Goal: Information Seeking & Learning: Learn about a topic

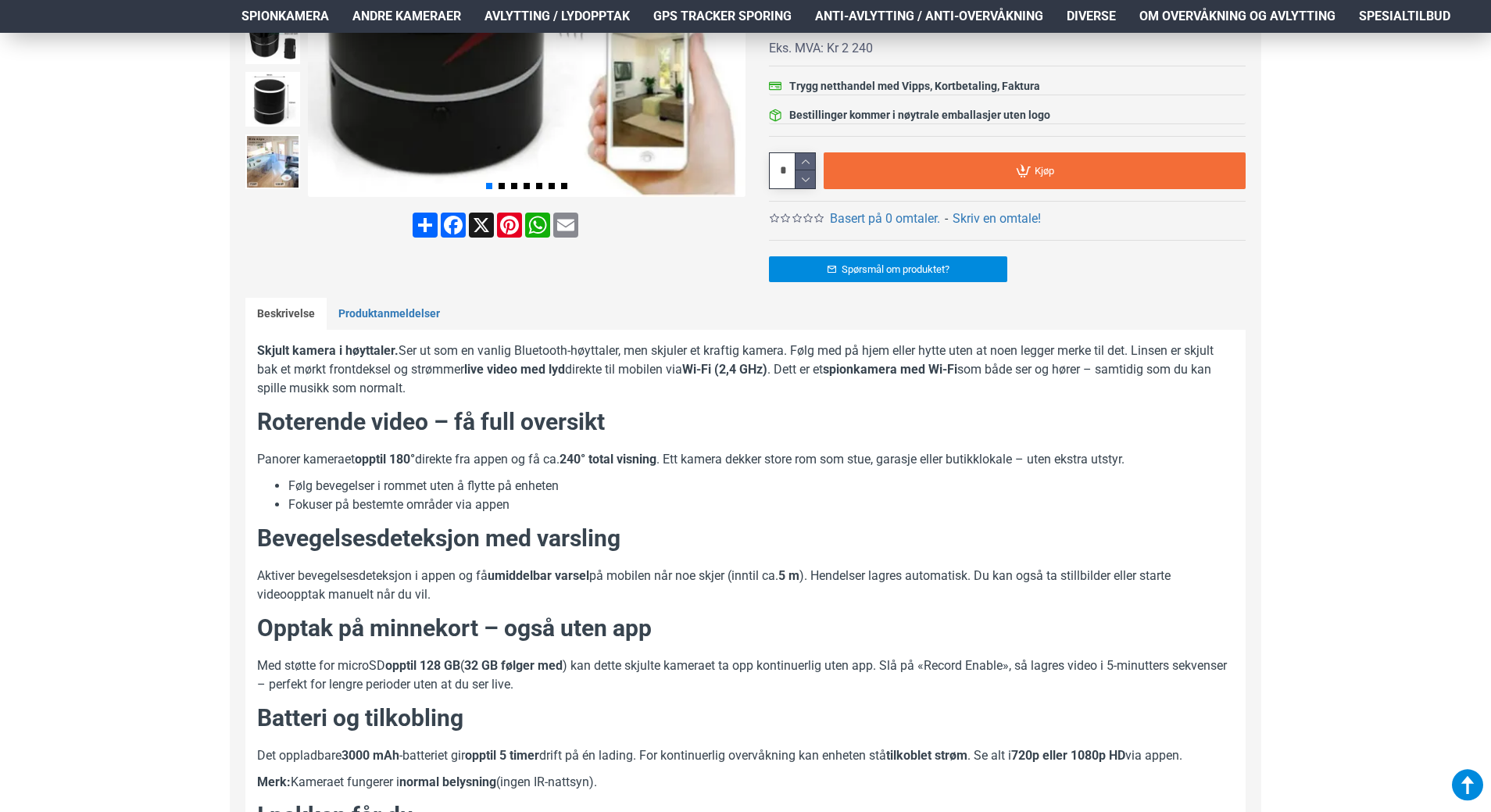
scroll to position [473, 0]
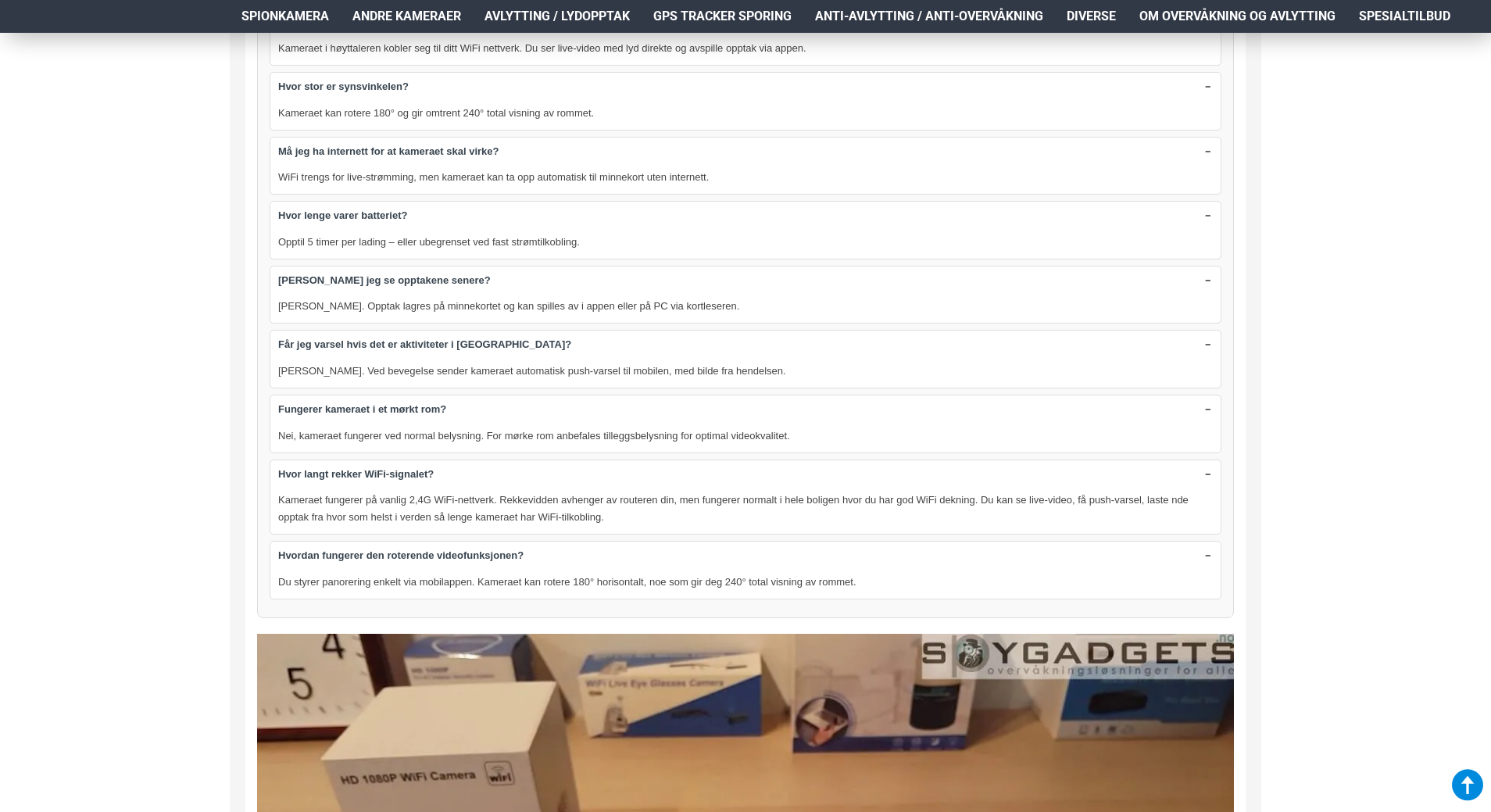
scroll to position [2035, 0]
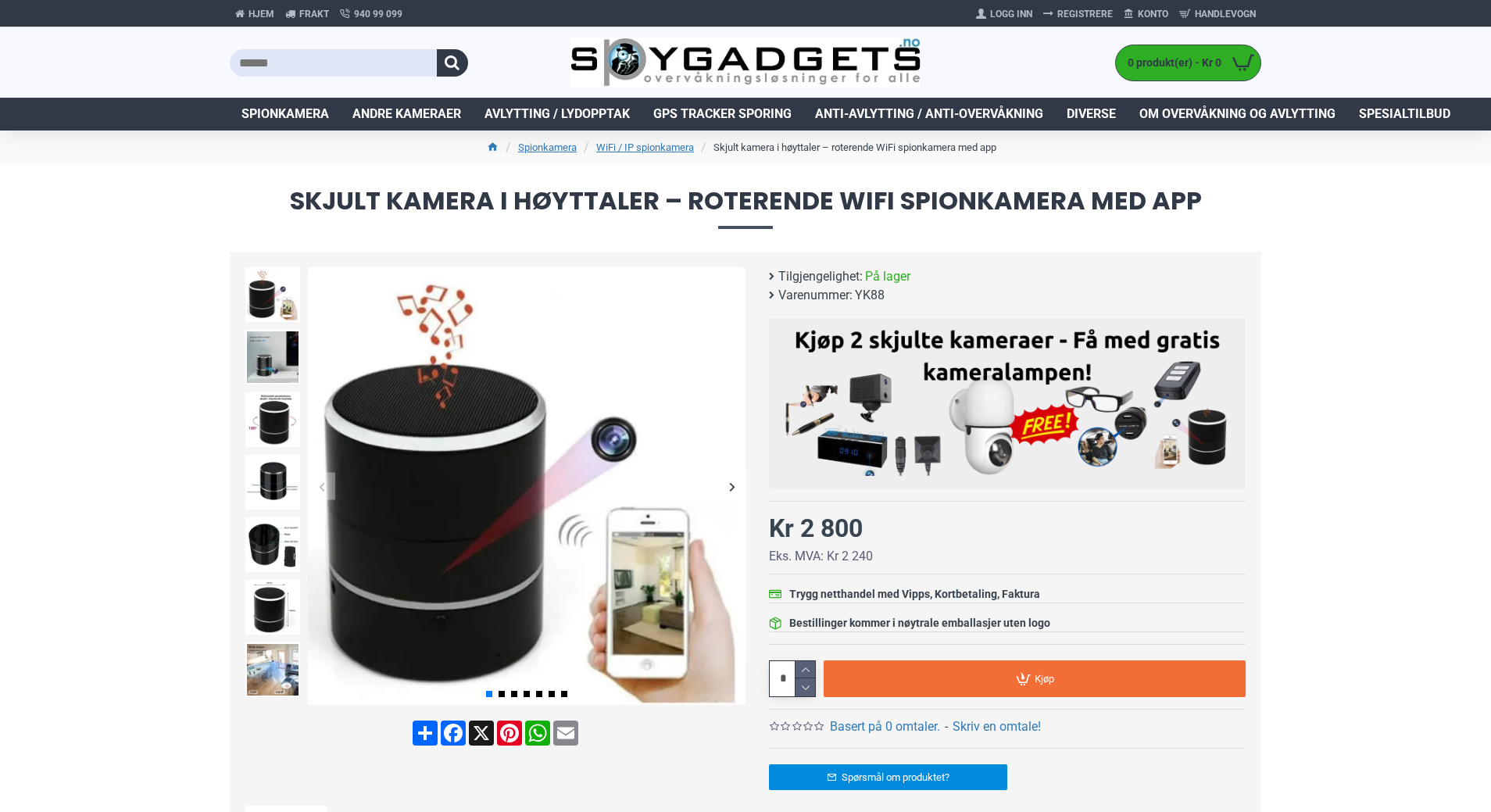
click at [267, 110] on span "Spionkamera" at bounding box center [285, 113] width 87 height 19
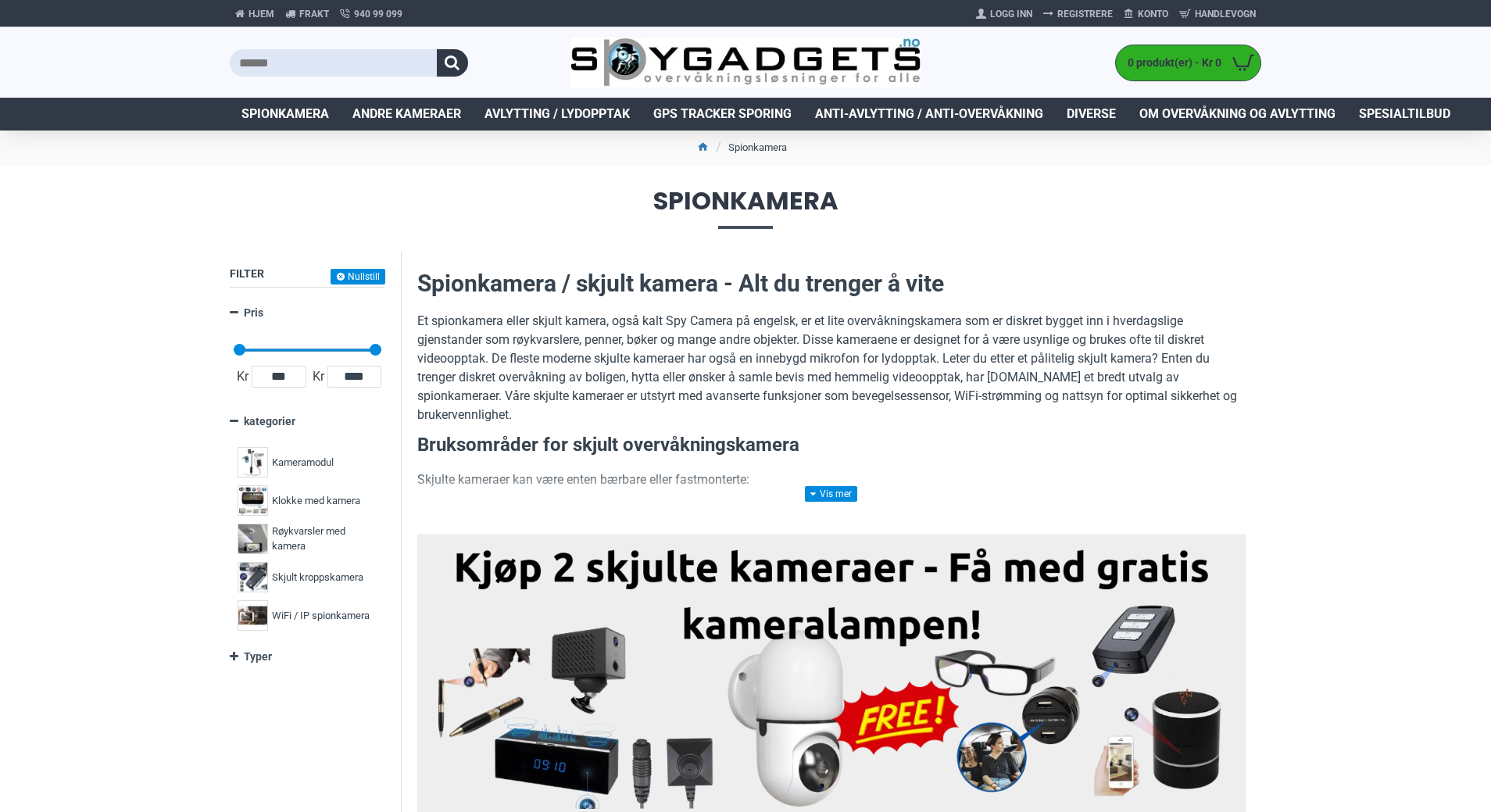
click at [282, 113] on span "Spionkamera" at bounding box center [285, 113] width 87 height 19
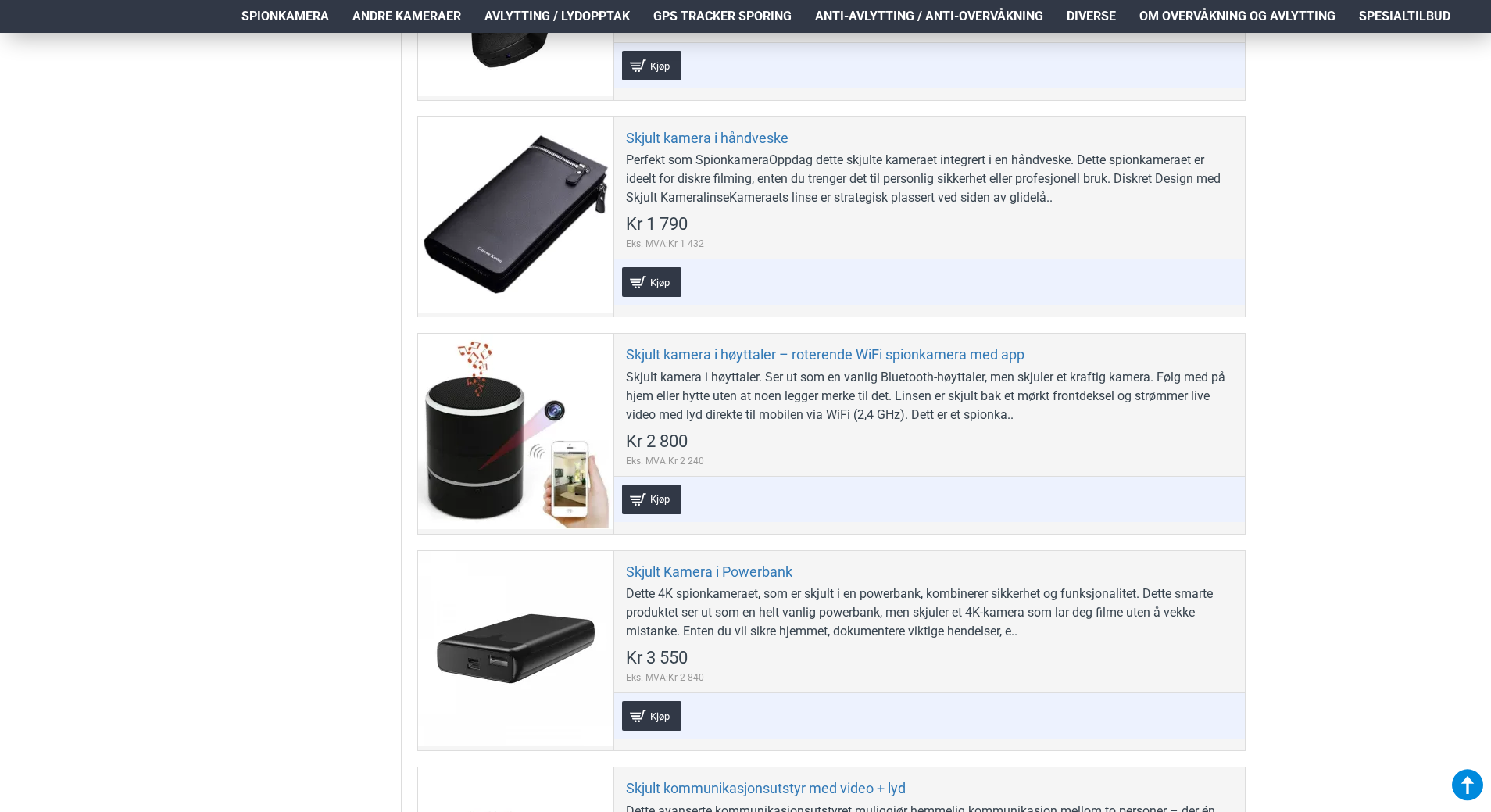
scroll to position [4689, 0]
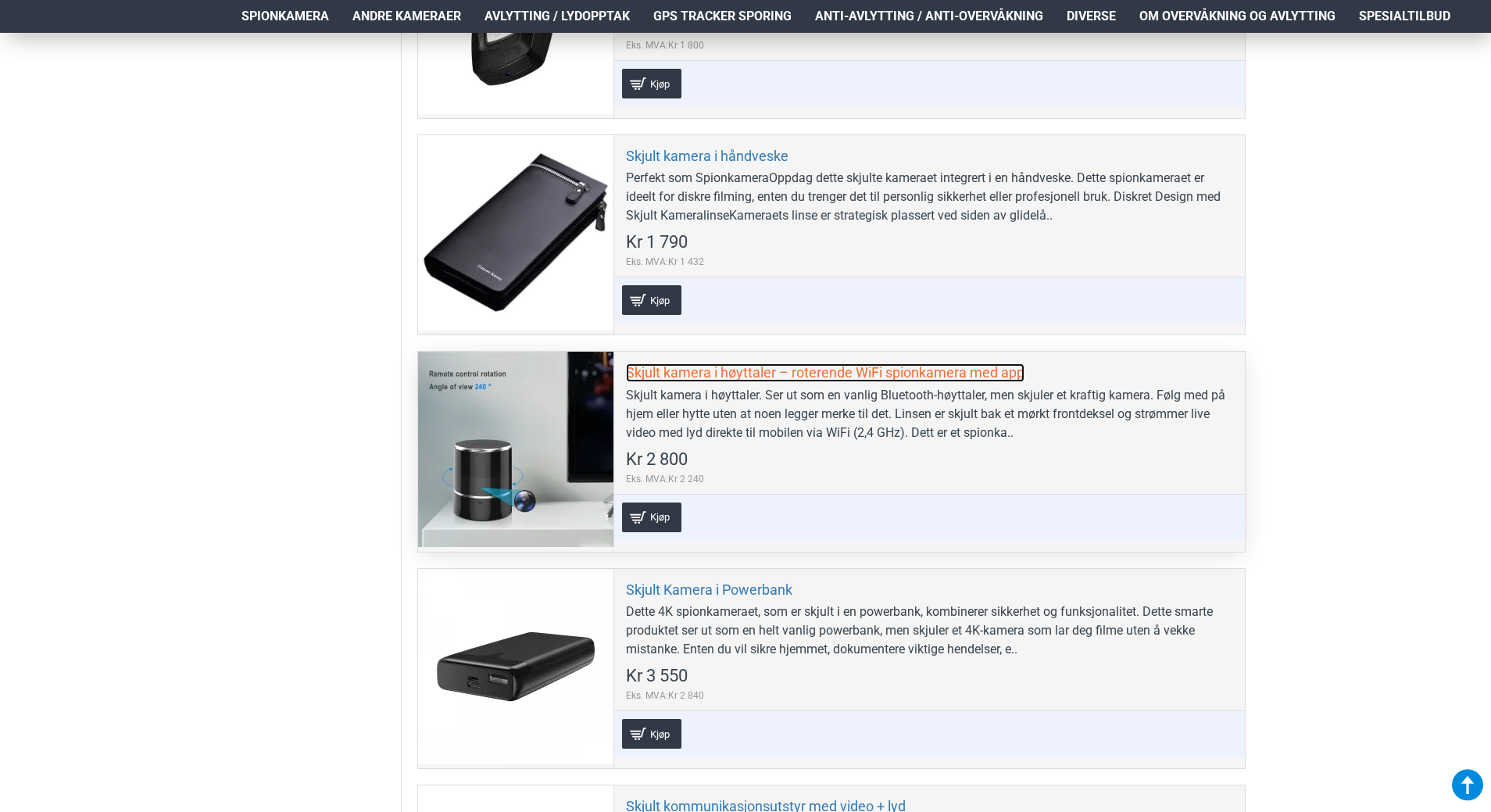
click at [661, 371] on link "Skjult kamera i høyttaler – roterende WiFi spionkamera med app" at bounding box center [825, 373] width 399 height 18
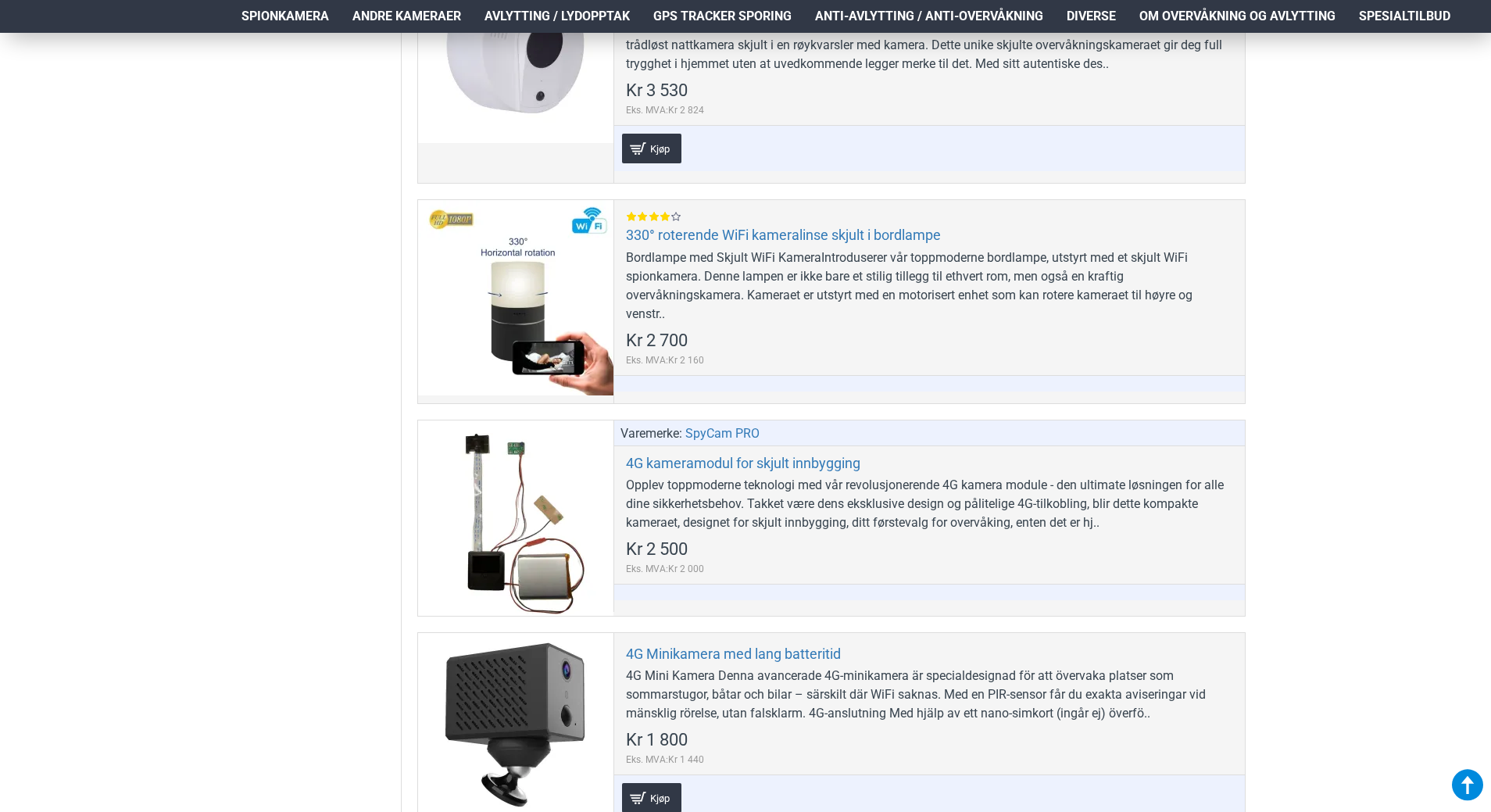
scroll to position [469, 0]
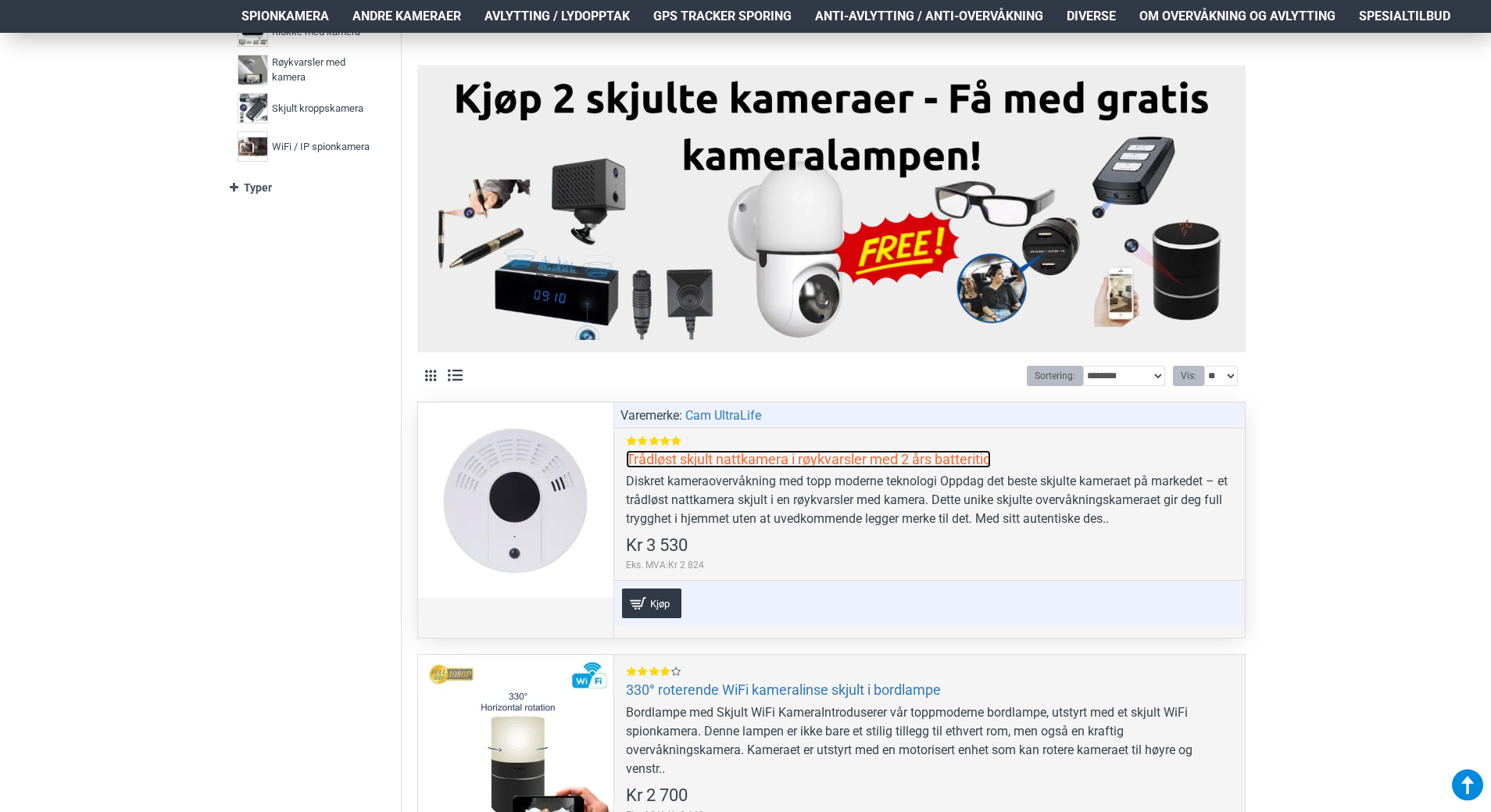
click at [691, 465] on link "Trådløst skjult nattkamera i røykvarsler med 2 års batteritid" at bounding box center [808, 459] width 365 height 18
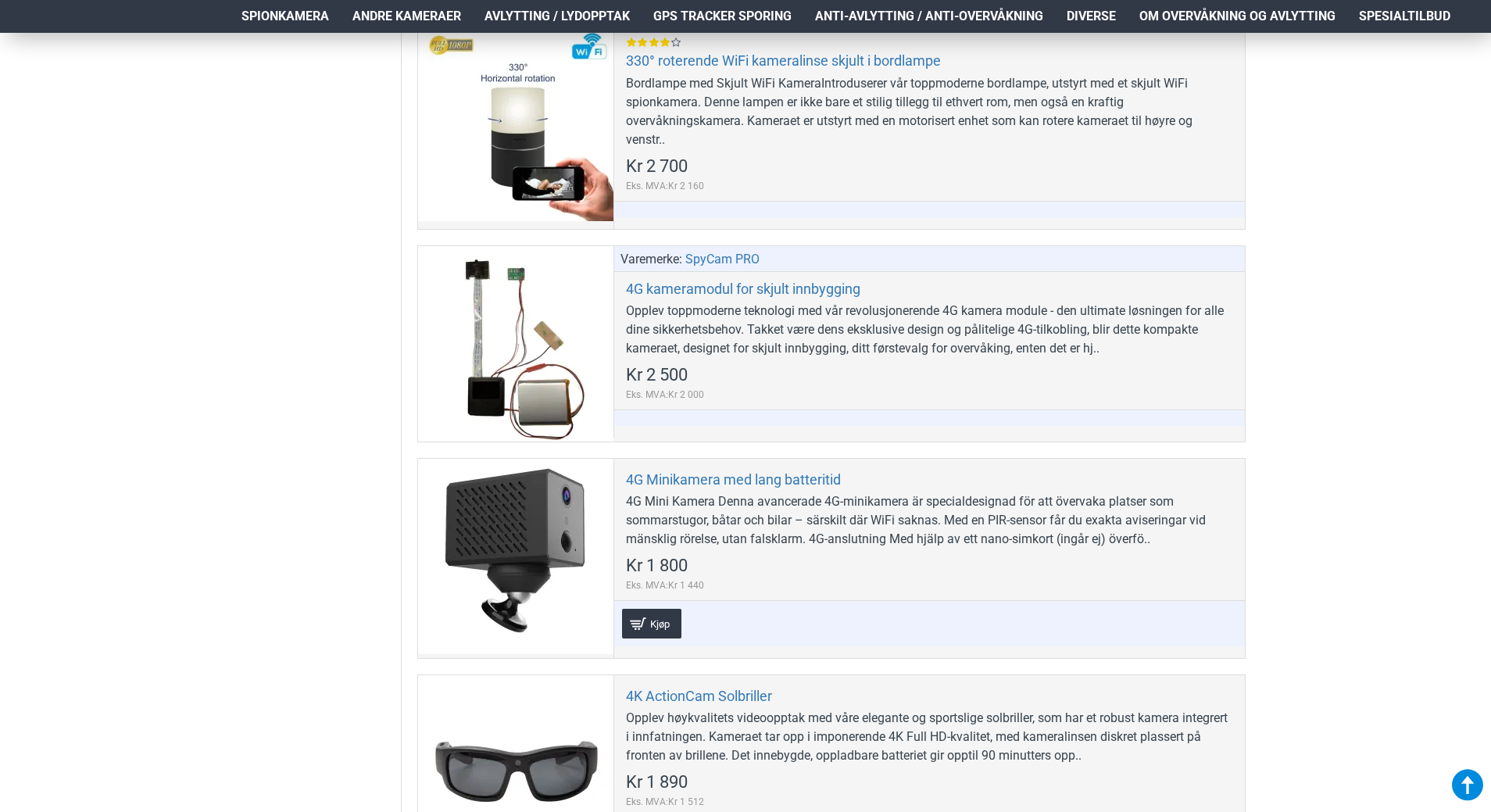
scroll to position [1250, 0]
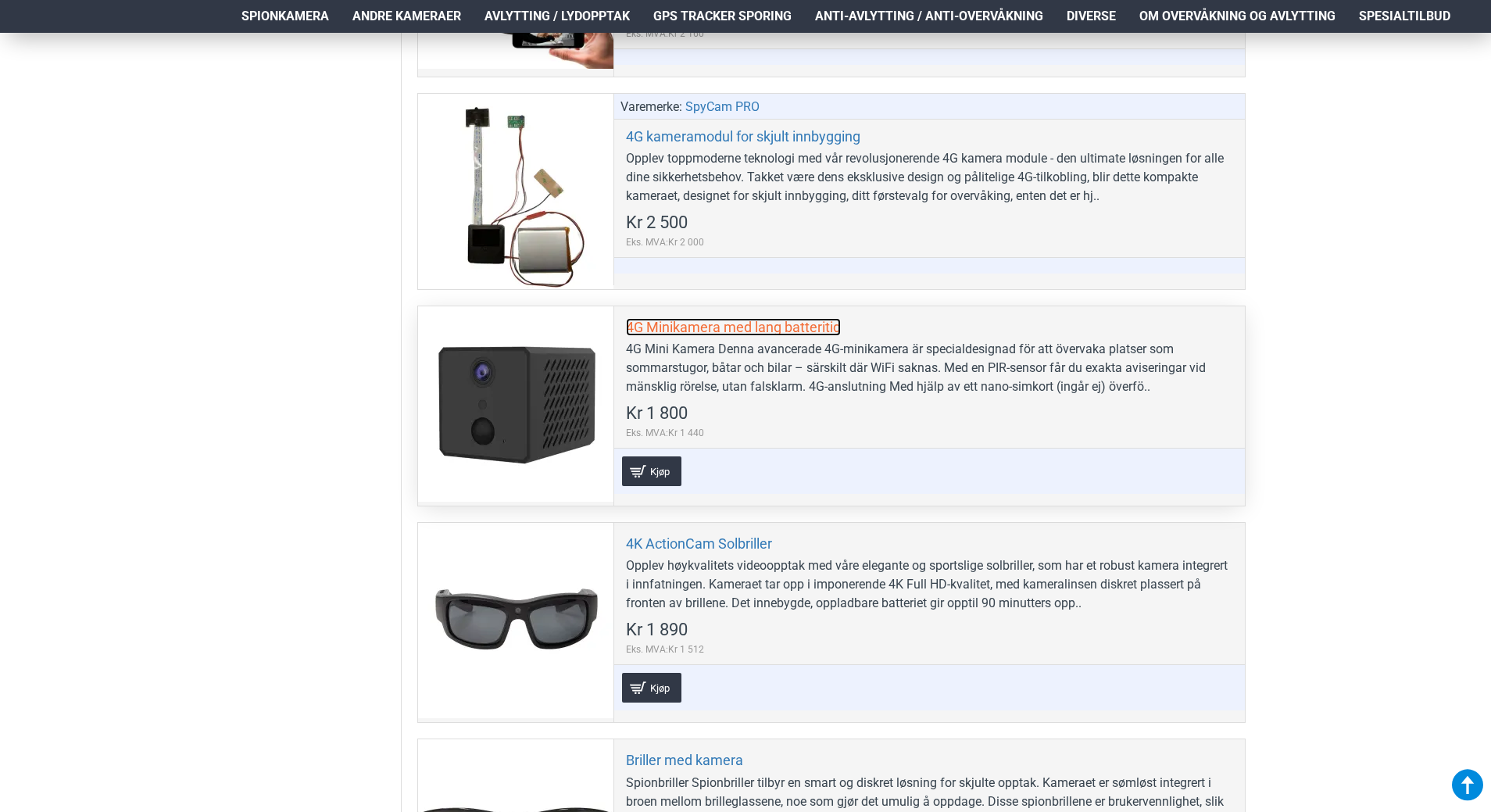
click at [668, 329] on link "4G Minikamera med lang batteritid" at bounding box center [733, 327] width 215 height 18
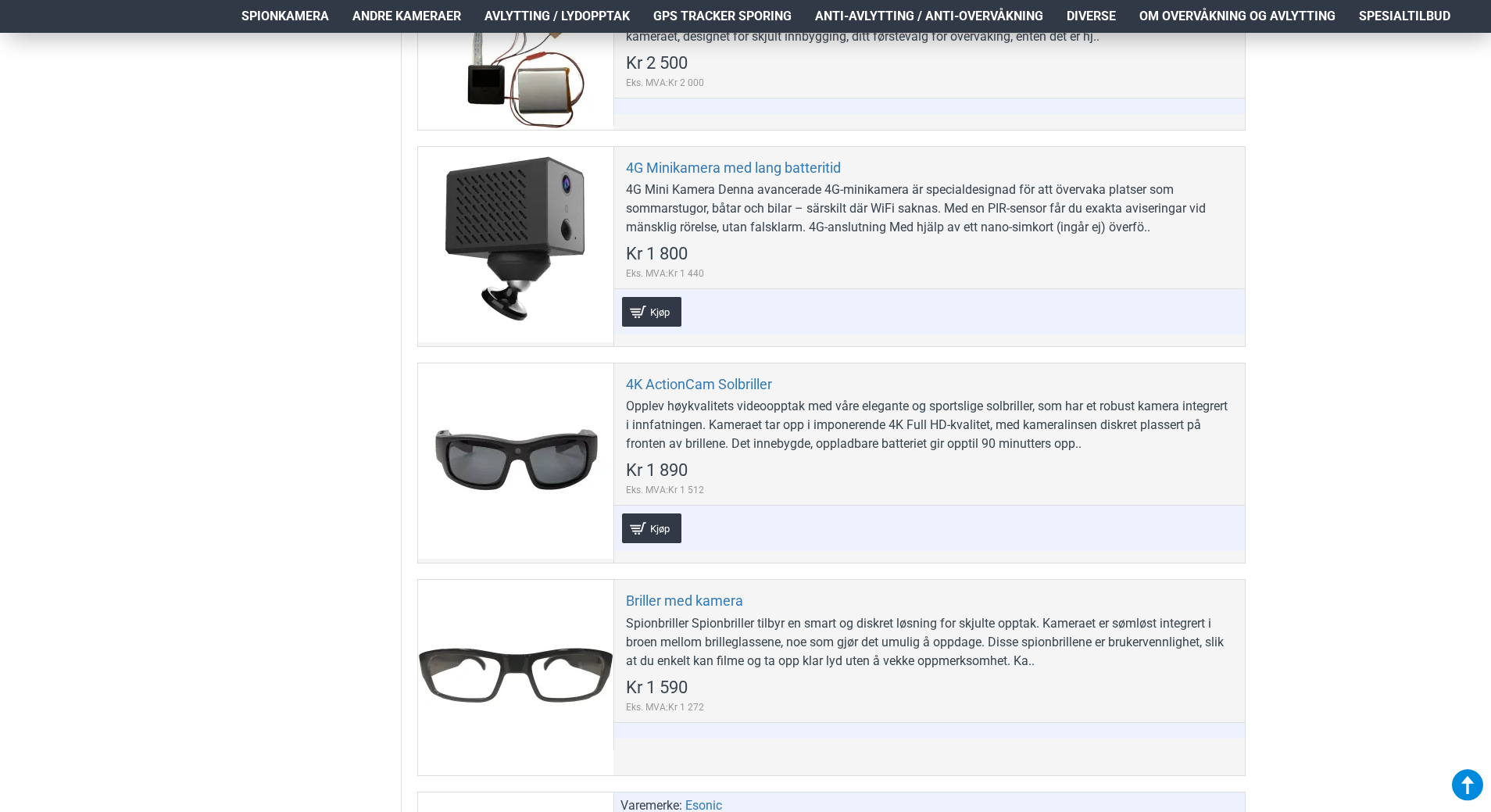
scroll to position [1641, 0]
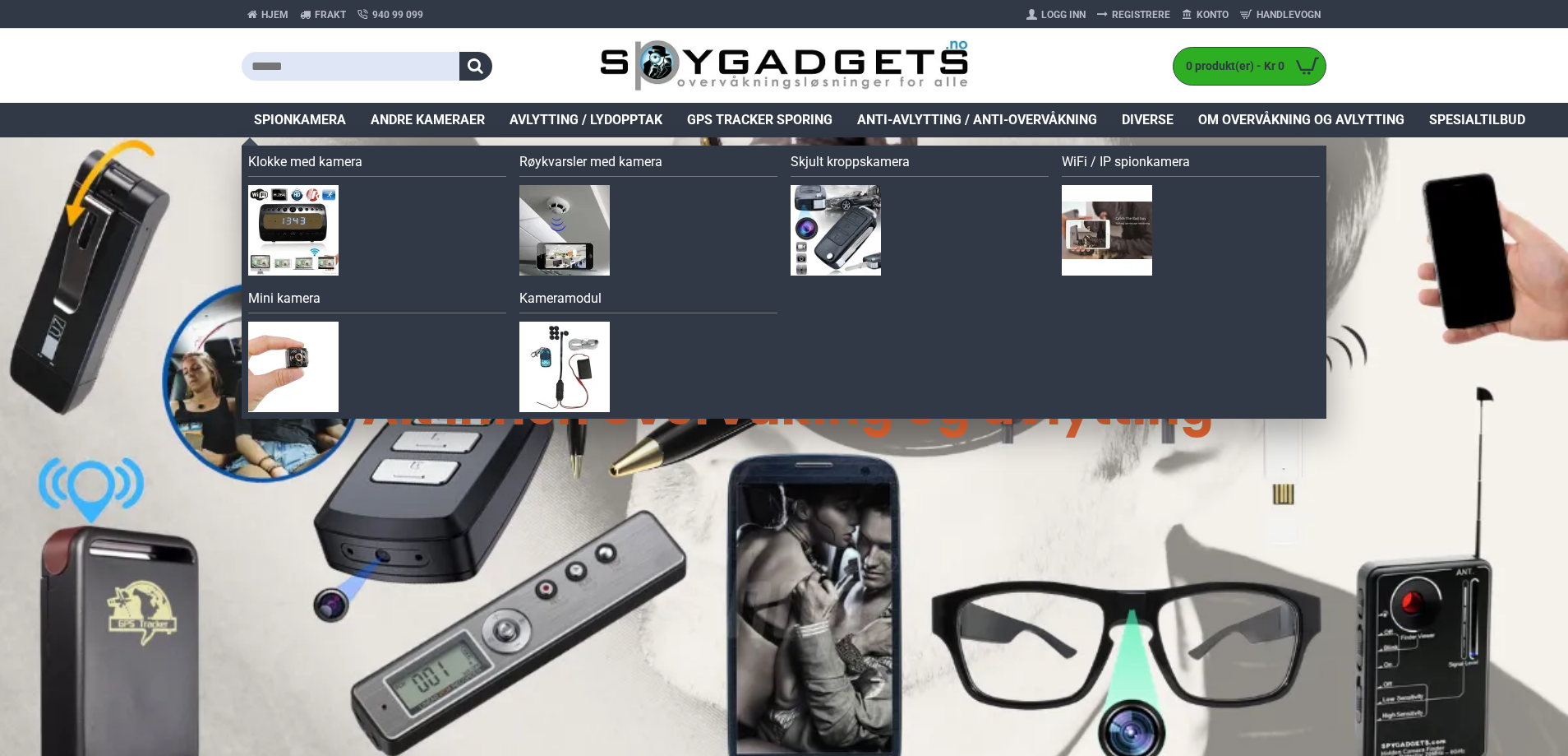
click at [258, 123] on span "Spionkamera" at bounding box center [299, 119] width 92 height 20
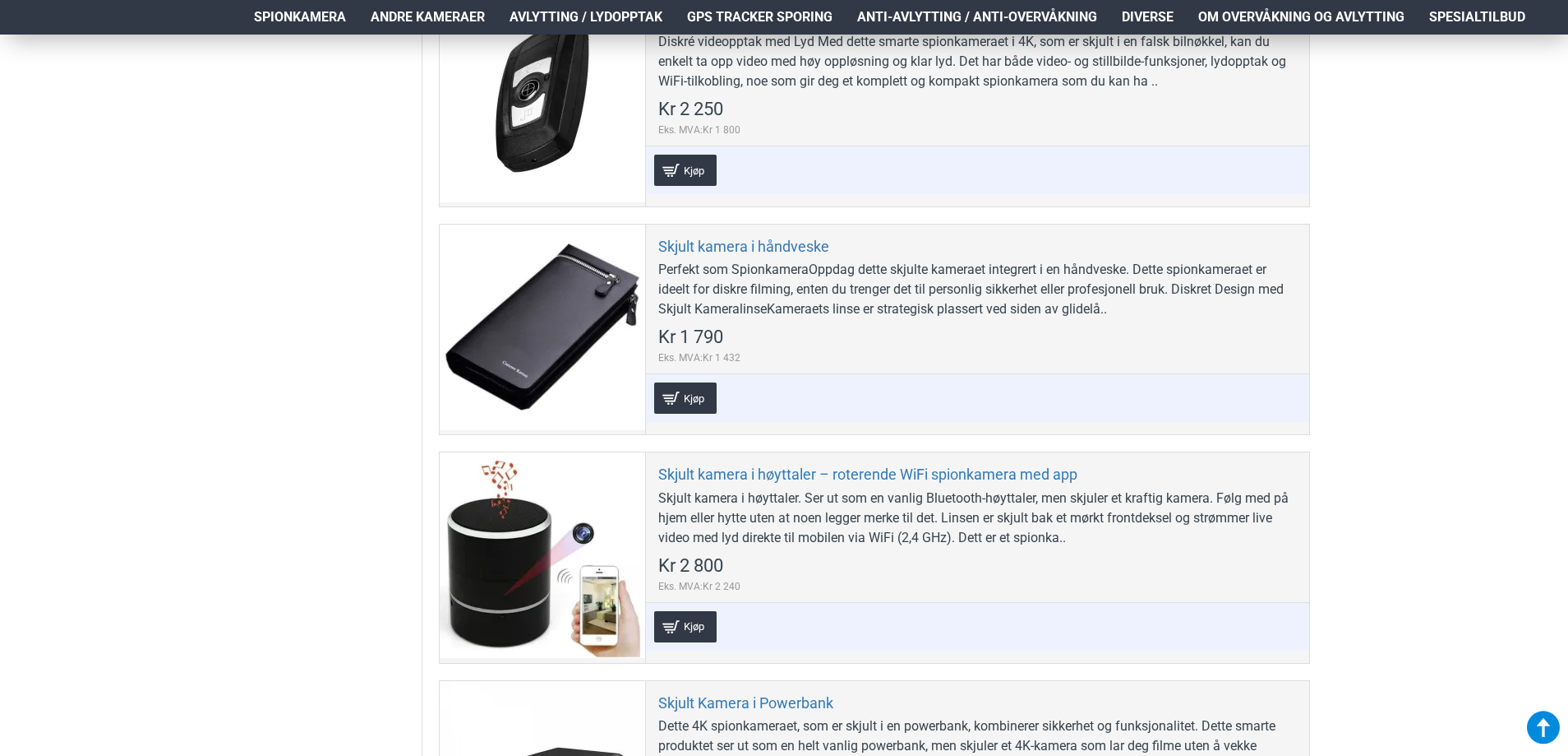
scroll to position [5181, 0]
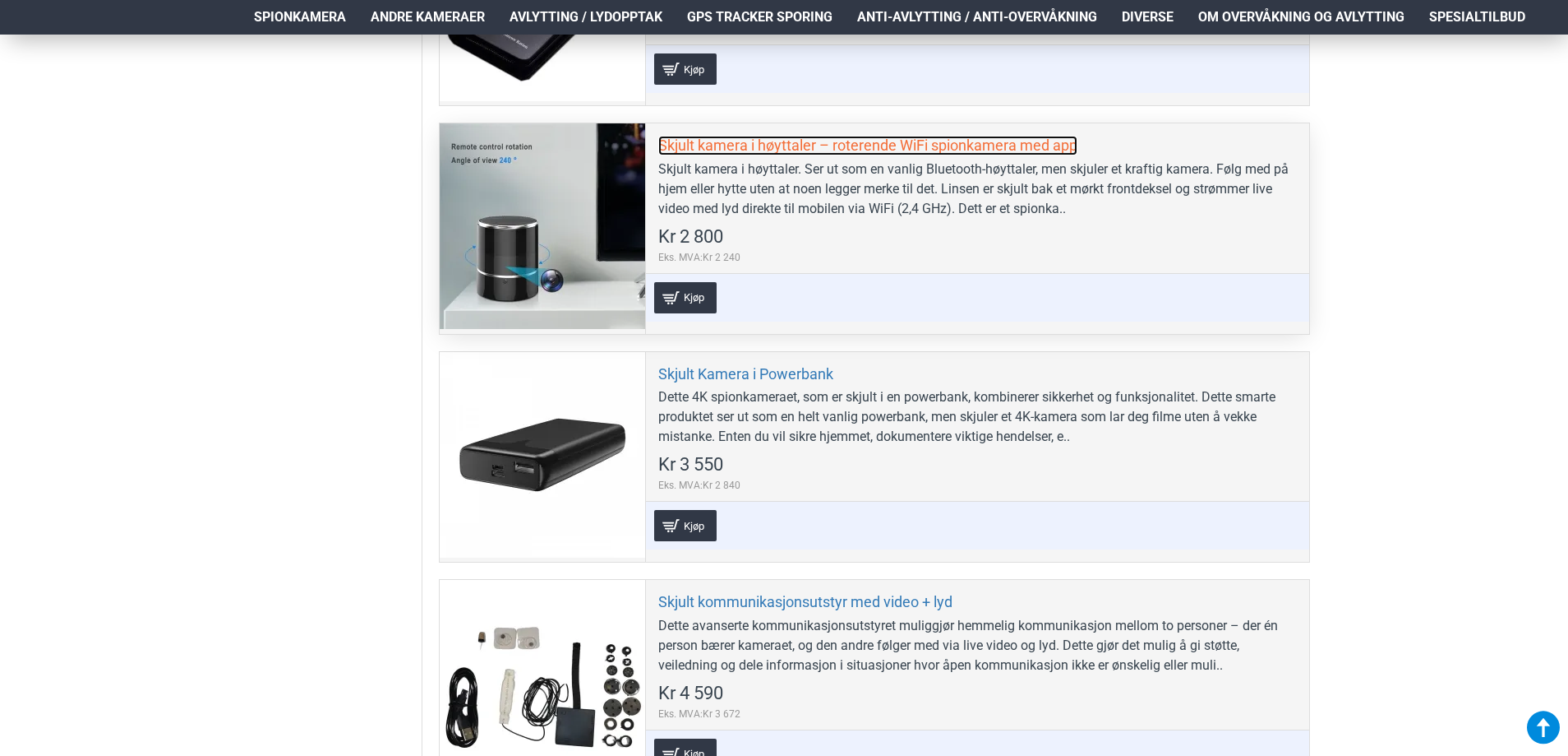
click at [739, 143] on link "Skjult kamera i høyttaler – roterende WiFi spionkamera med app" at bounding box center [867, 145] width 419 height 19
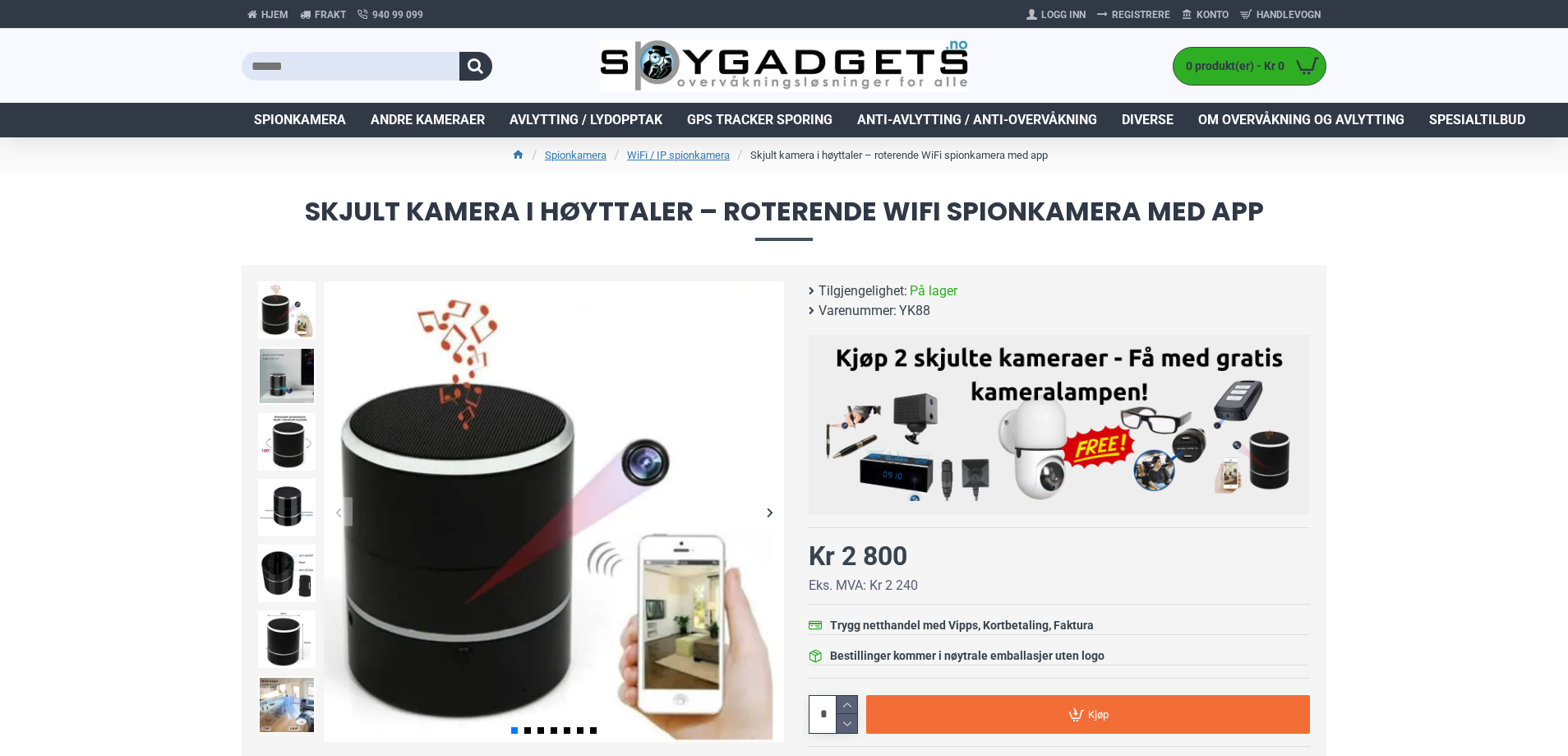
click at [913, 311] on span "YK88" at bounding box center [915, 311] width 31 height 20
copy span "YK88"
